Goal: Information Seeking & Learning: Learn about a topic

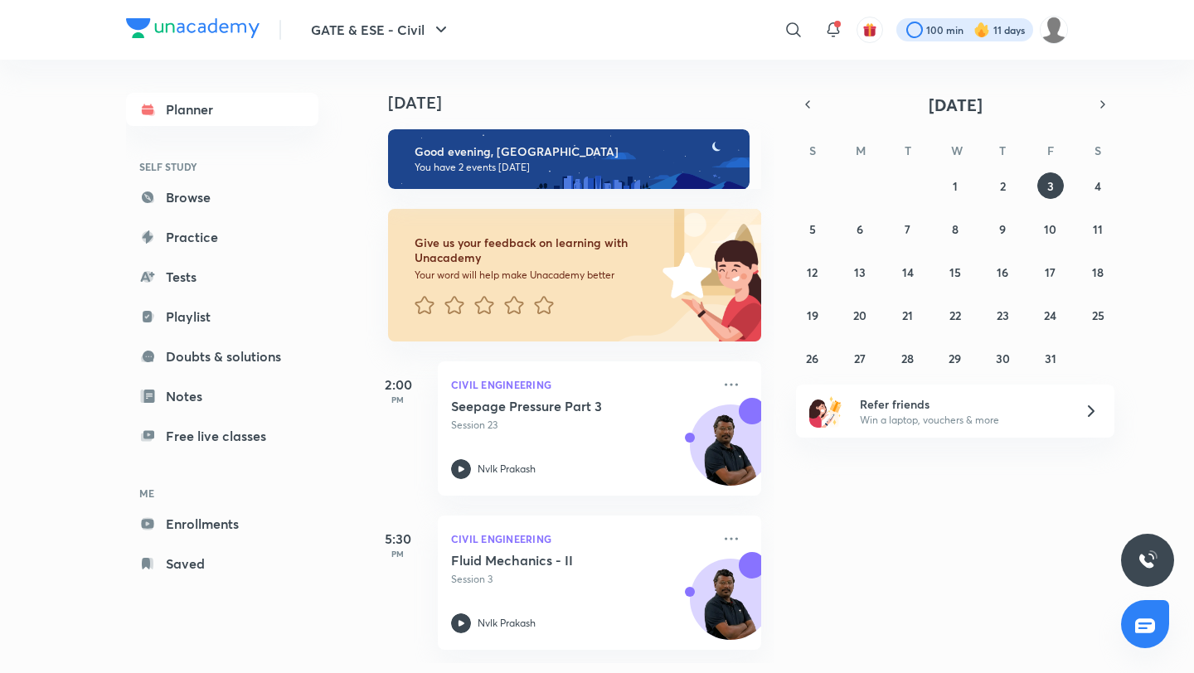
click at [952, 29] on div at bounding box center [964, 29] width 137 height 23
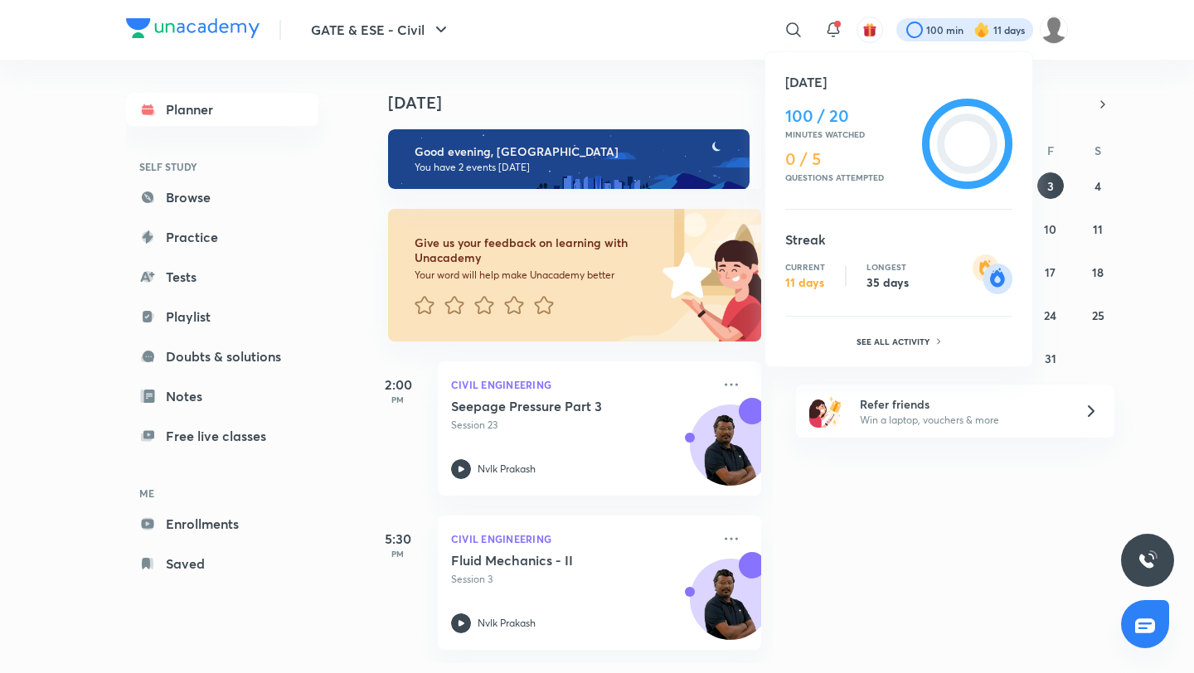
click at [689, 7] on div at bounding box center [597, 336] width 1194 height 673
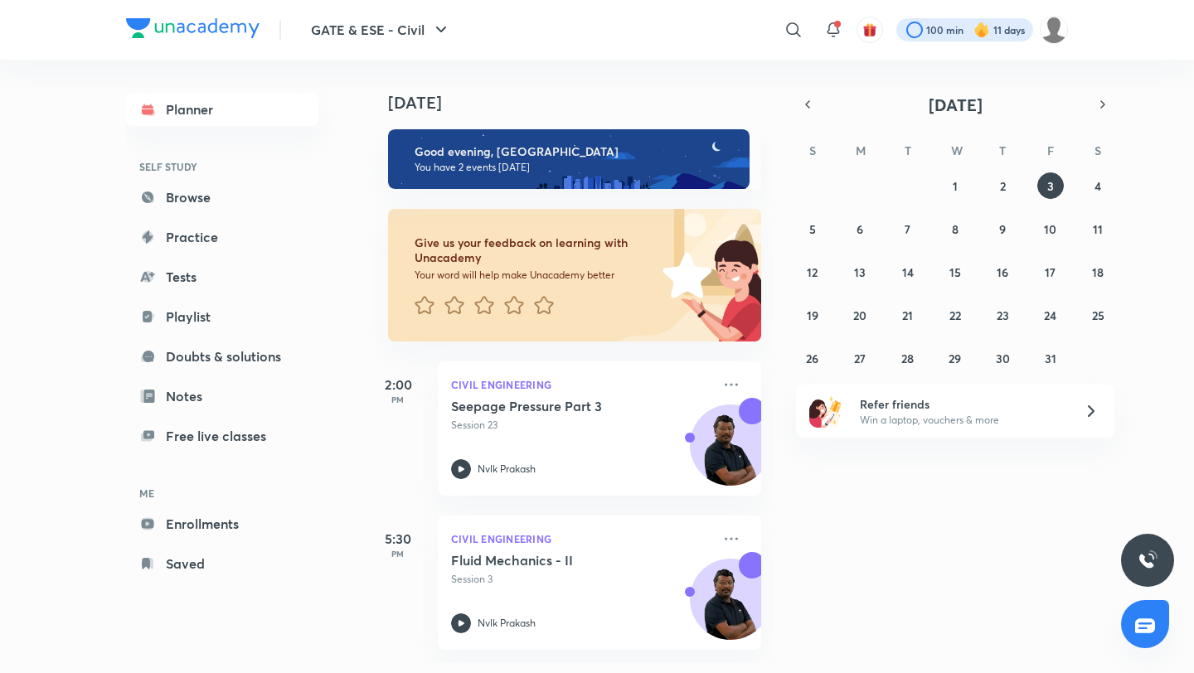
click at [953, 33] on div at bounding box center [964, 29] width 137 height 23
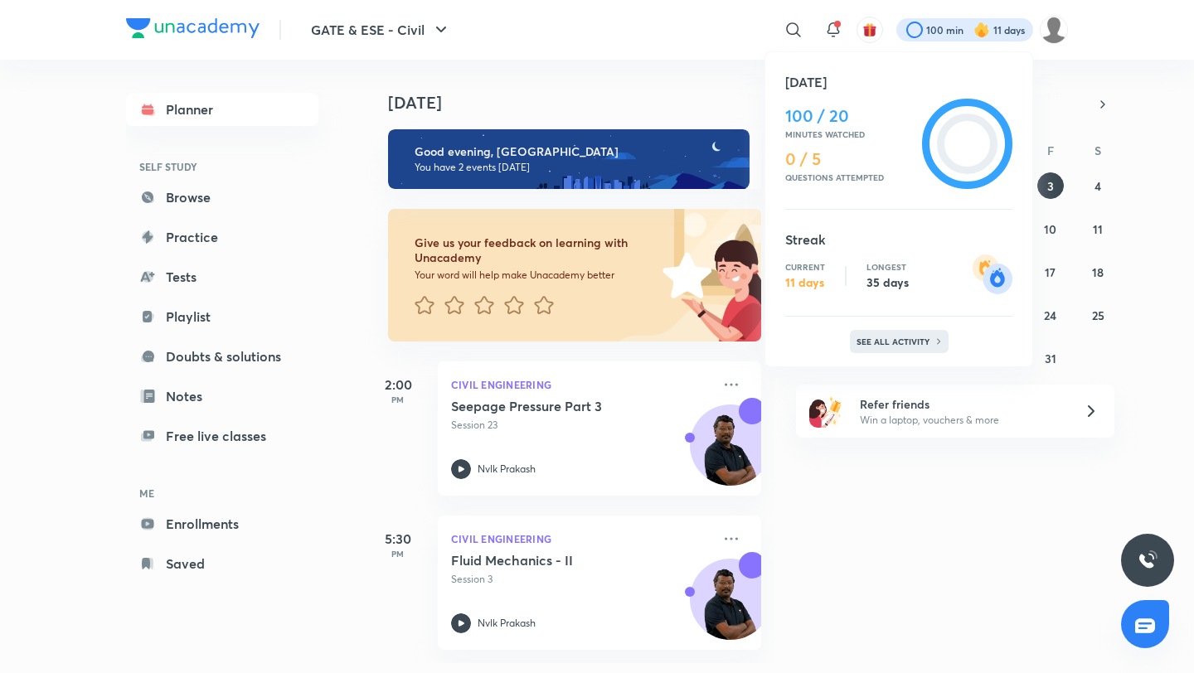
click at [878, 348] on div "See all activity" at bounding box center [899, 341] width 99 height 23
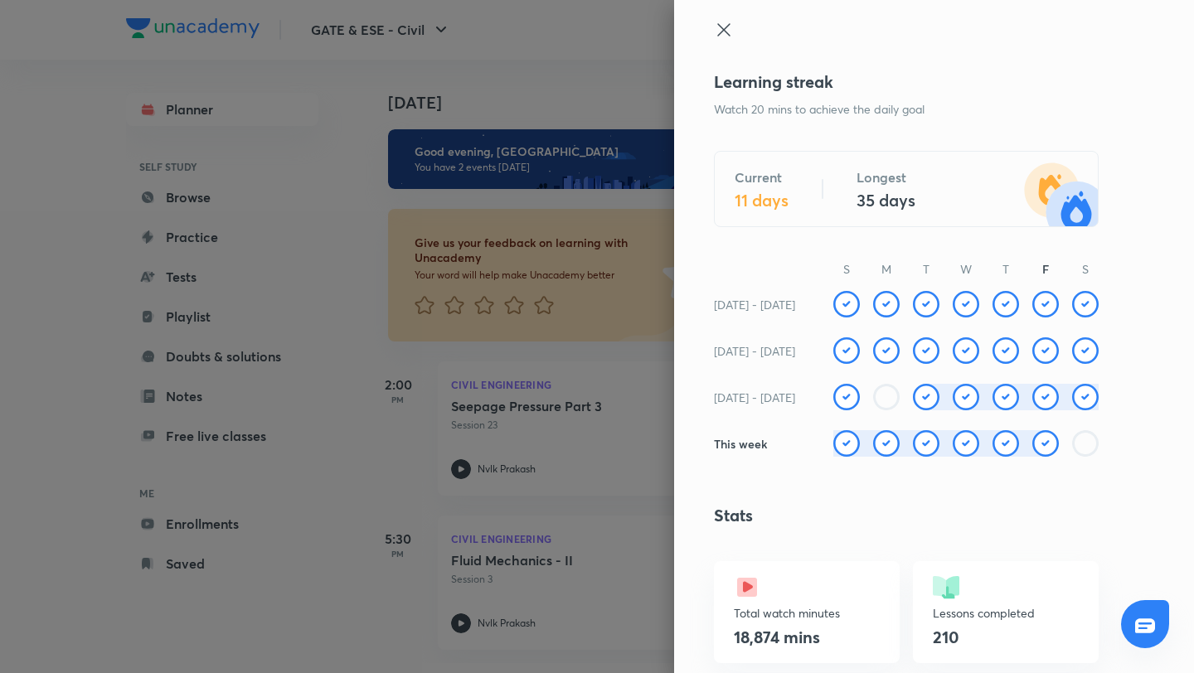
click at [730, 31] on icon at bounding box center [724, 30] width 20 height 20
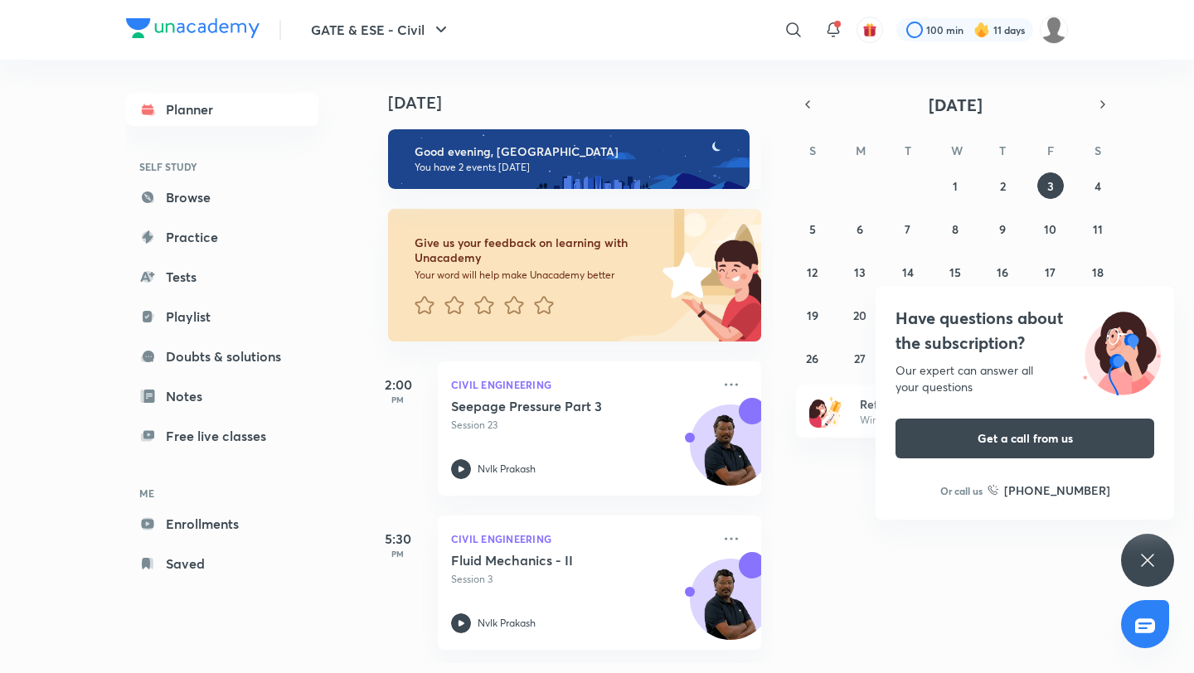
click at [1147, 558] on icon at bounding box center [1148, 561] width 20 height 20
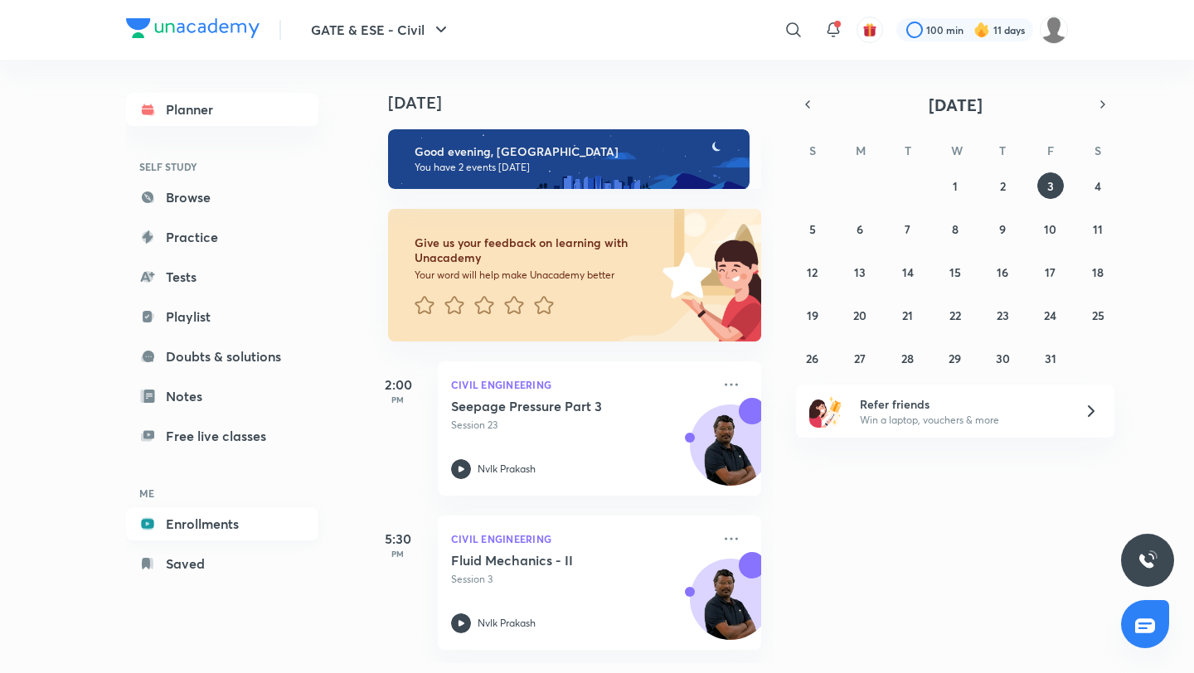
click at [220, 522] on link "Enrollments" at bounding box center [222, 523] width 192 height 33
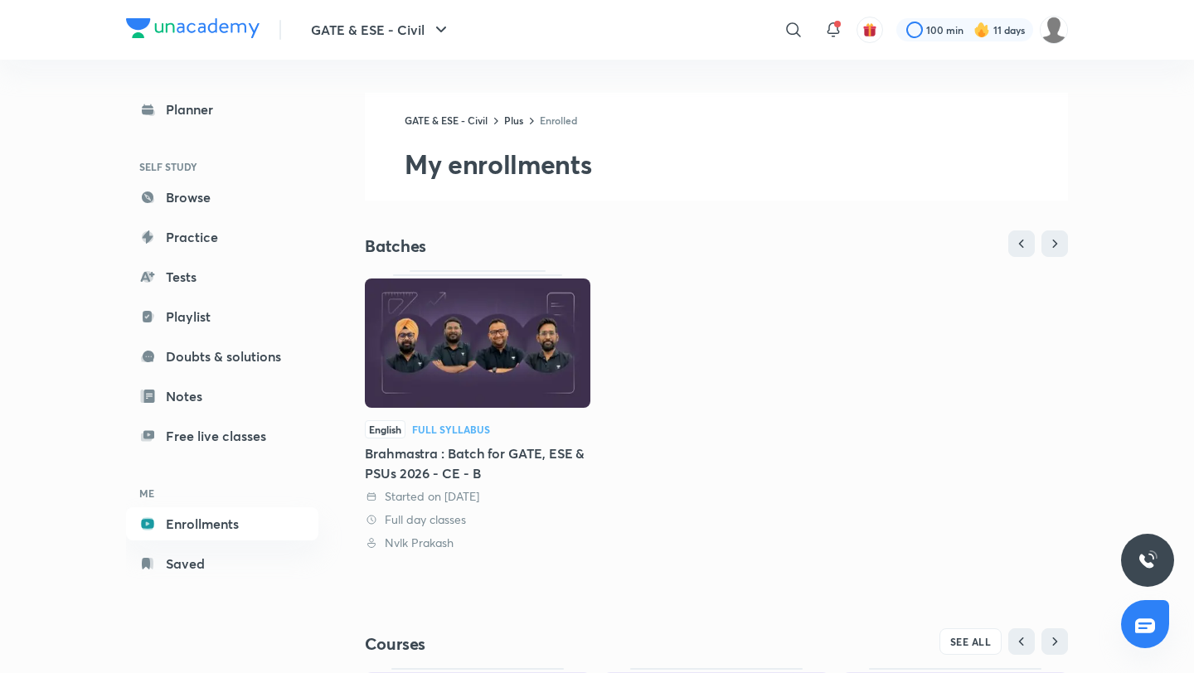
scroll to position [283, 0]
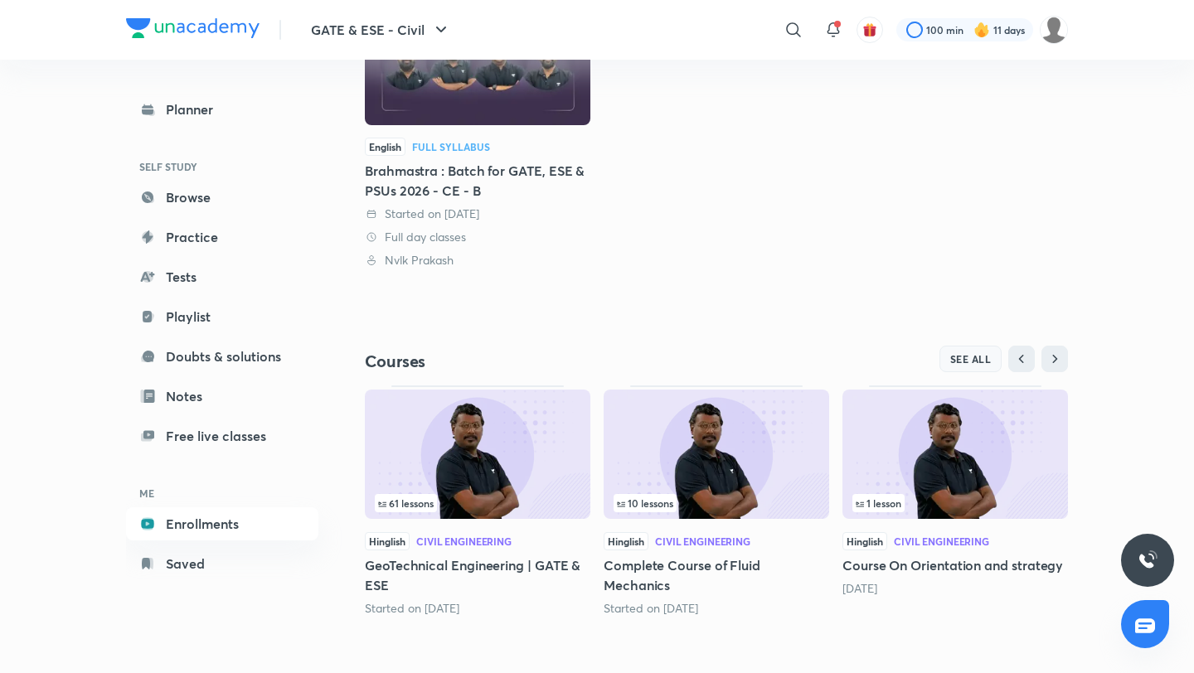
click at [964, 370] on button "SEE ALL" at bounding box center [970, 359] width 63 height 27
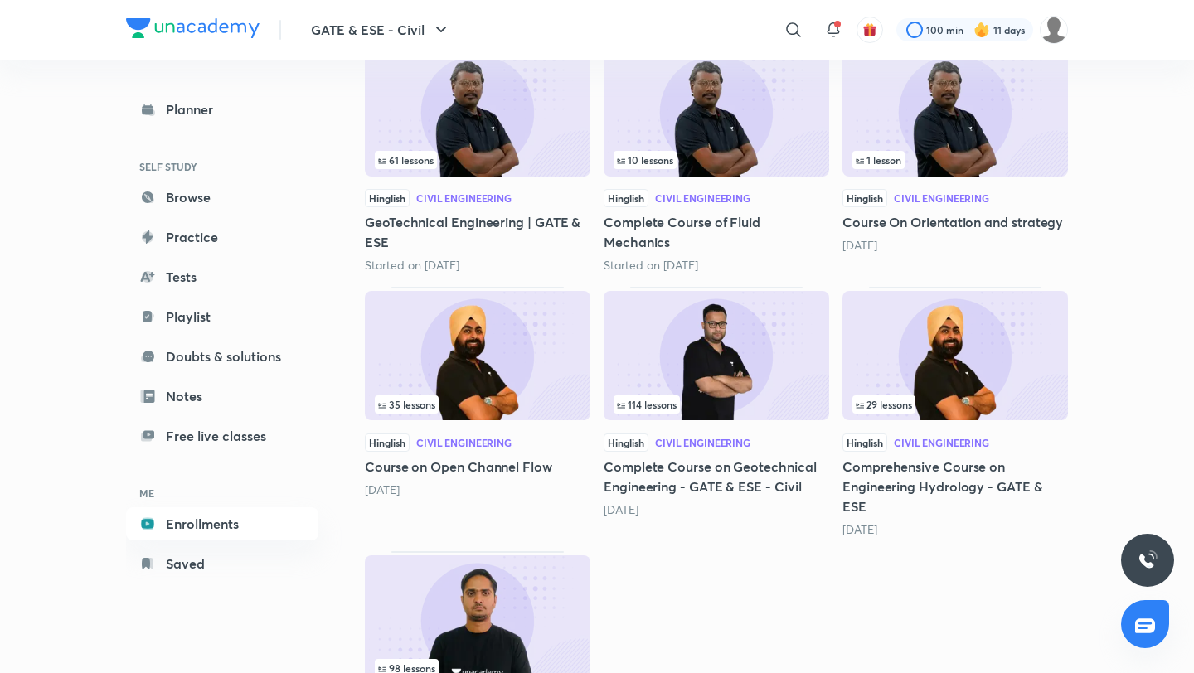
scroll to position [414, 0]
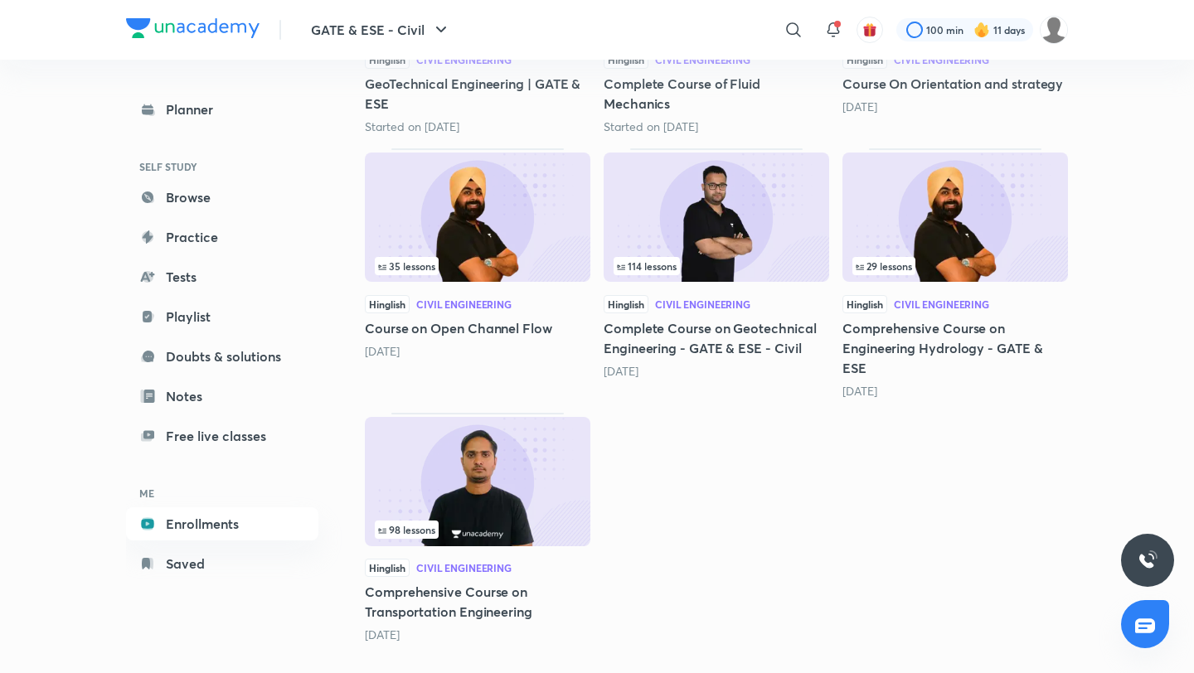
click at [441, 463] on img at bounding box center [478, 481] width 226 height 129
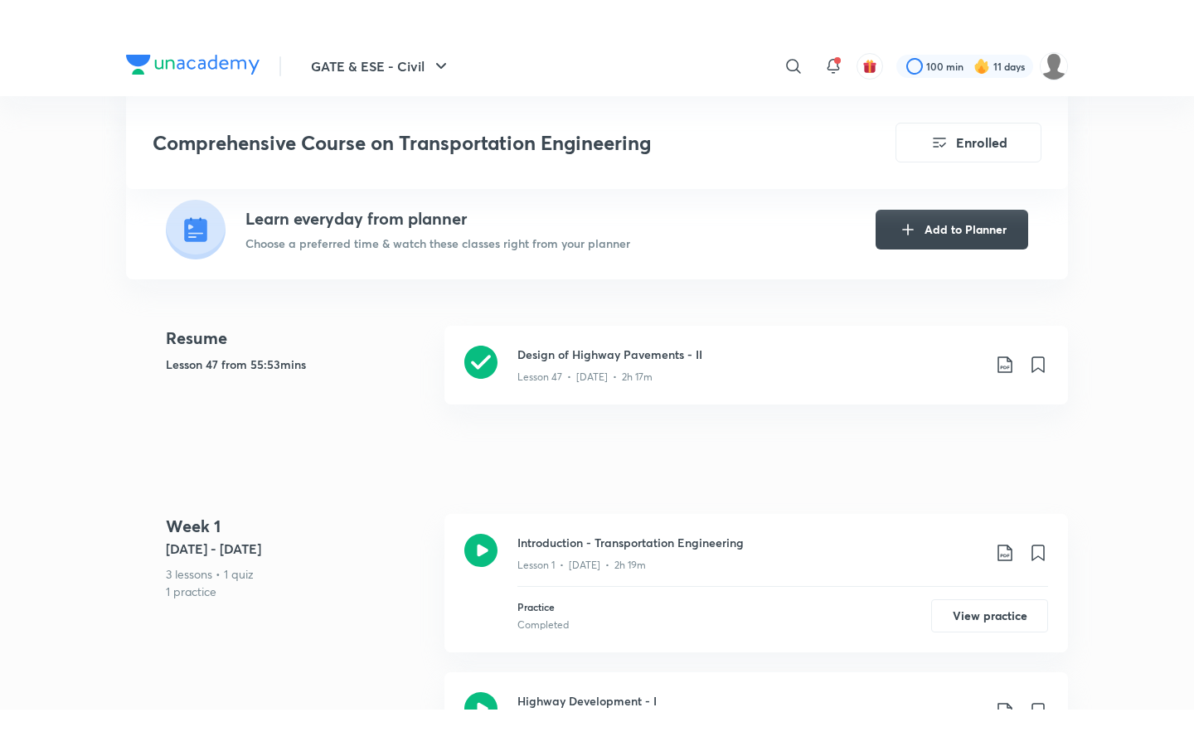
scroll to position [386, 0]
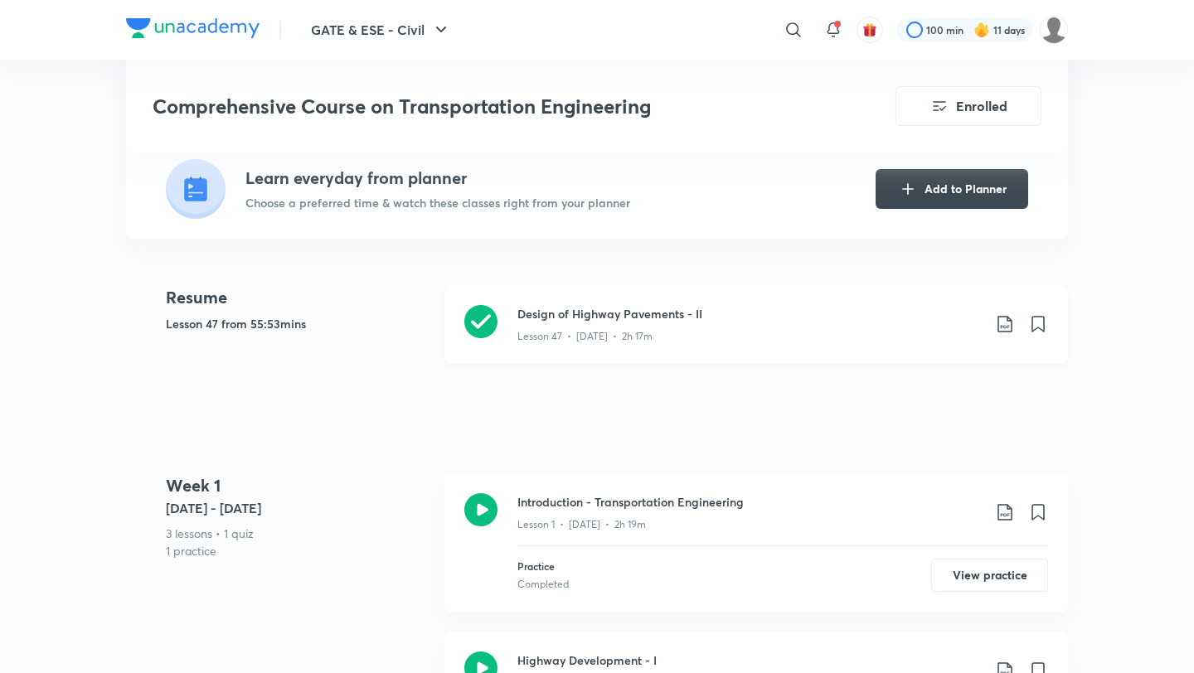
click at [655, 305] on h3 "Design of Highway Pavements - II" at bounding box center [749, 313] width 464 height 17
